Goal: Check status: Check status

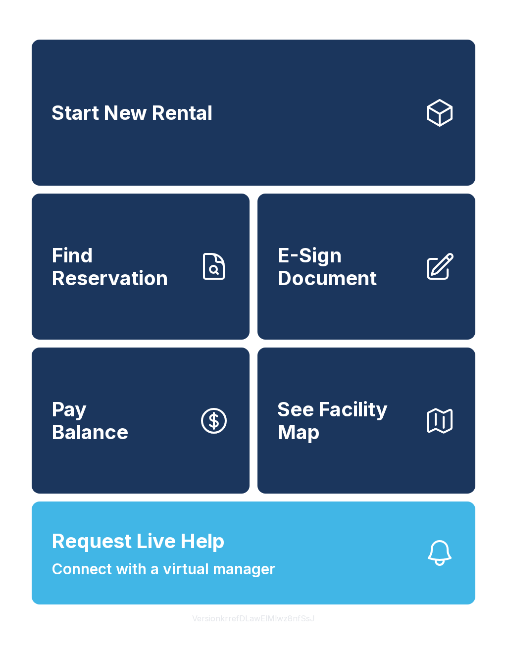
scroll to position [12, 0]
click at [132, 252] on span "Find Reservation" at bounding box center [121, 266] width 139 height 45
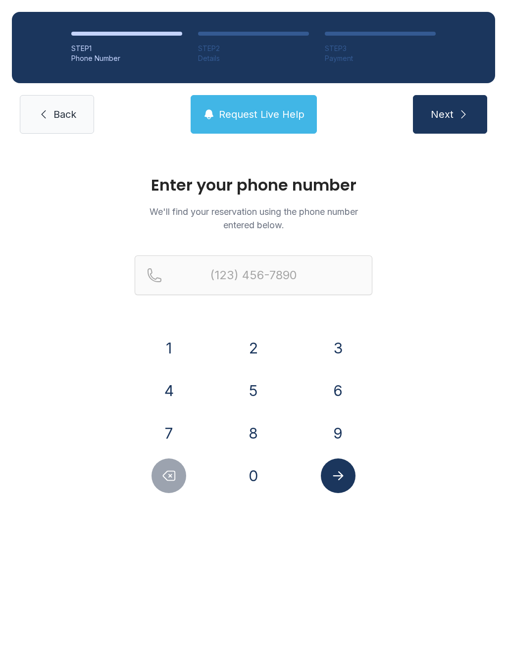
click at [258, 340] on button "2" at bounding box center [253, 348] width 35 height 35
click at [263, 476] on button "0" at bounding box center [253, 476] width 35 height 35
click at [257, 396] on button "5" at bounding box center [253, 390] width 35 height 35
click at [257, 340] on button "2" at bounding box center [253, 348] width 35 height 35
click at [175, 389] on button "4" at bounding box center [169, 390] width 35 height 35
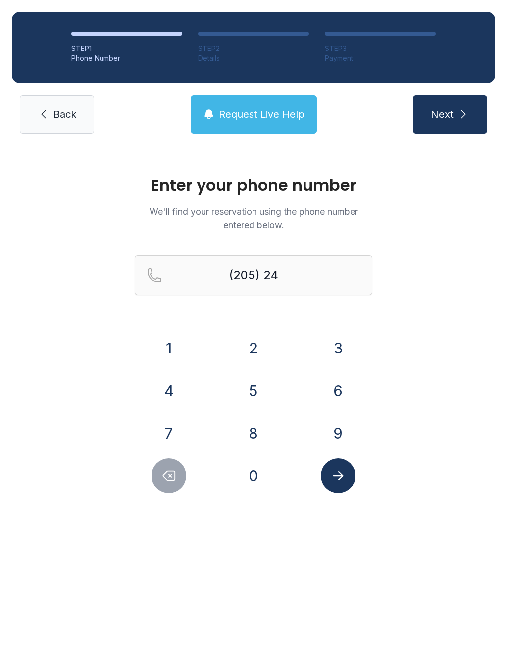
click at [348, 346] on button "3" at bounding box center [338, 348] width 35 height 35
click at [339, 384] on button "6" at bounding box center [338, 390] width 35 height 35
click at [167, 343] on button "1" at bounding box center [169, 348] width 35 height 35
click at [161, 436] on button "7" at bounding box center [169, 433] width 35 height 35
click at [246, 353] on button "2" at bounding box center [253, 348] width 35 height 35
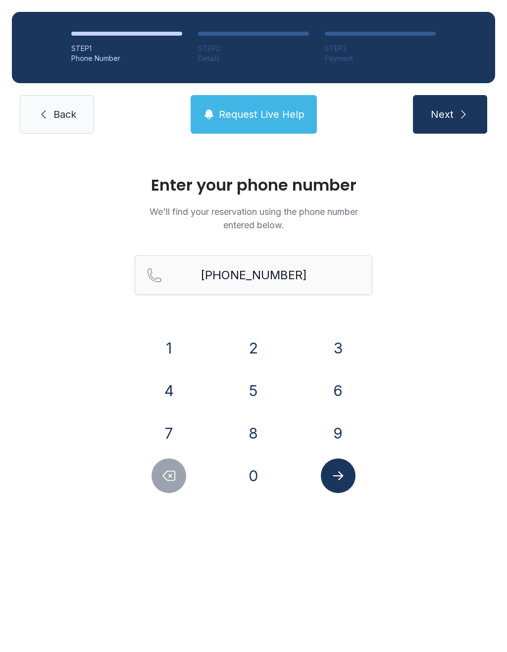
click at [340, 479] on icon "Submit lookup form" at bounding box center [338, 475] width 15 height 15
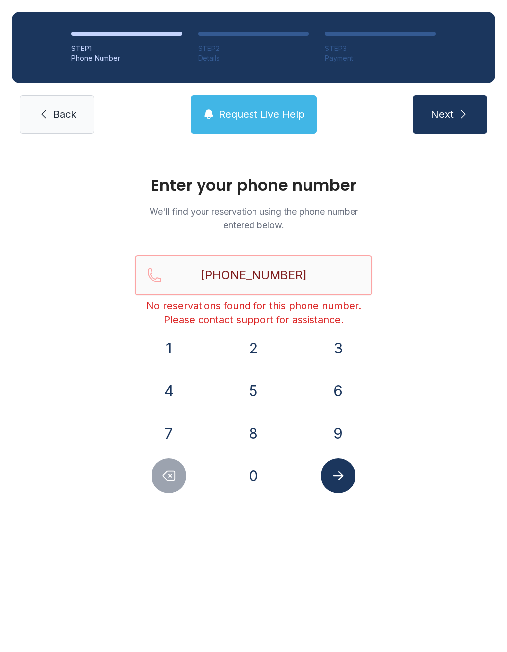
click at [317, 277] on input "[PHONE_NUMBER]" at bounding box center [254, 276] width 238 height 40
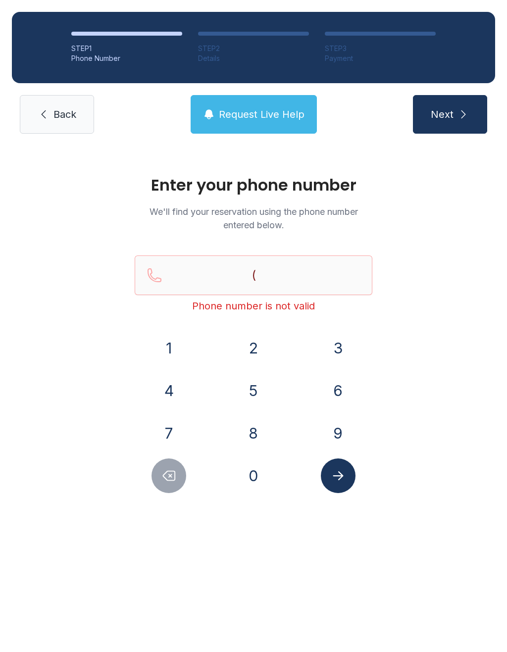
click at [447, 105] on button "Next" at bounding box center [450, 114] width 74 height 39
type input "("
